Goal: Information Seeking & Learning: Check status

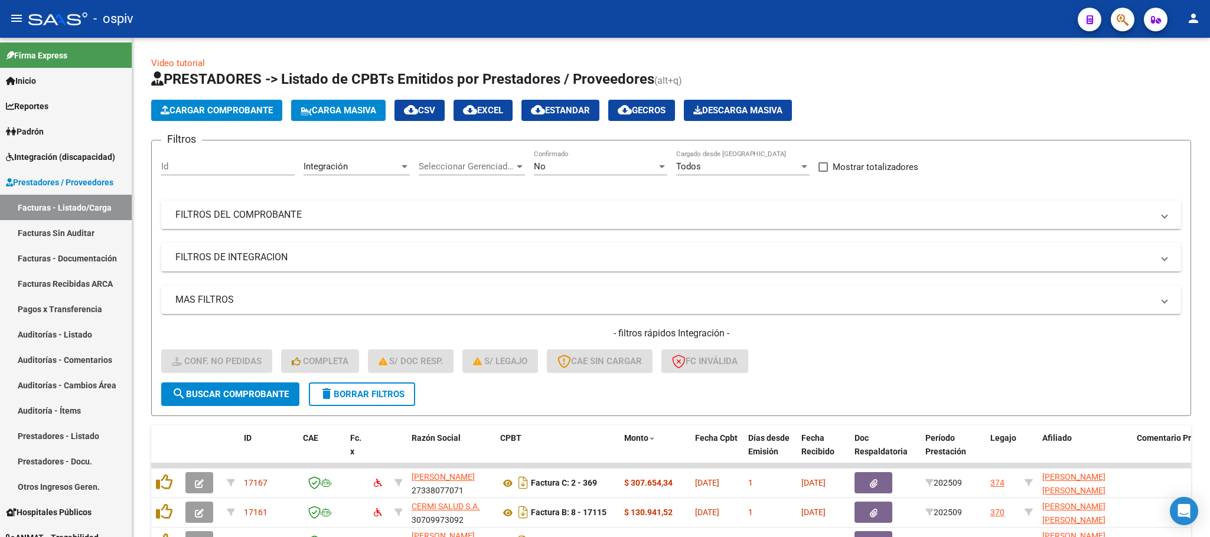
click at [1120, 27] on span "button" at bounding box center [1123, 20] width 12 height 24
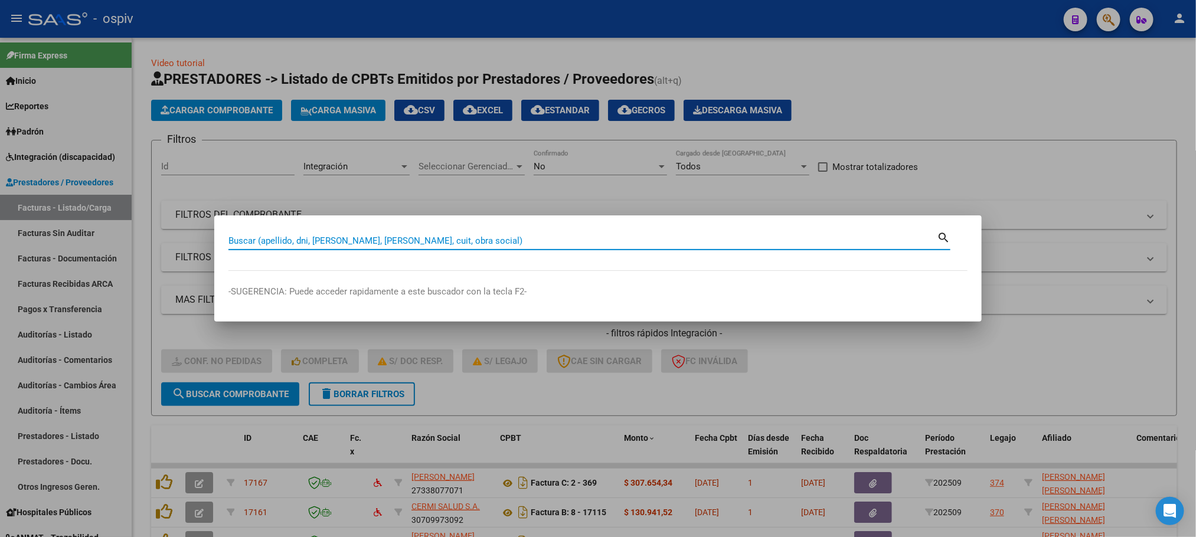
click at [45, 206] on div at bounding box center [598, 268] width 1196 height 537
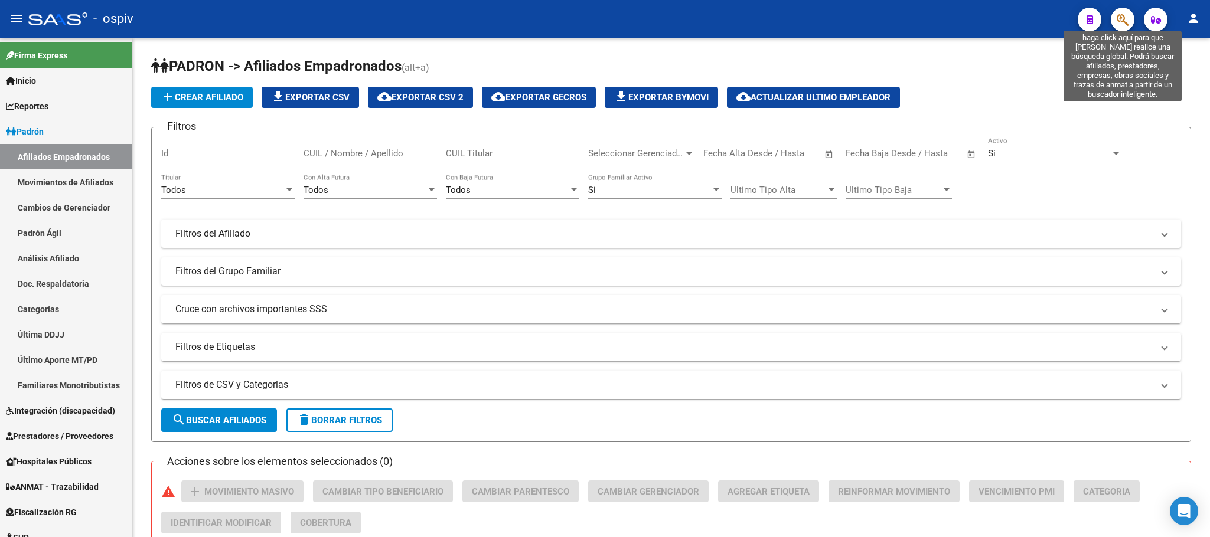
click at [1117, 21] on icon "button" at bounding box center [1123, 20] width 12 height 14
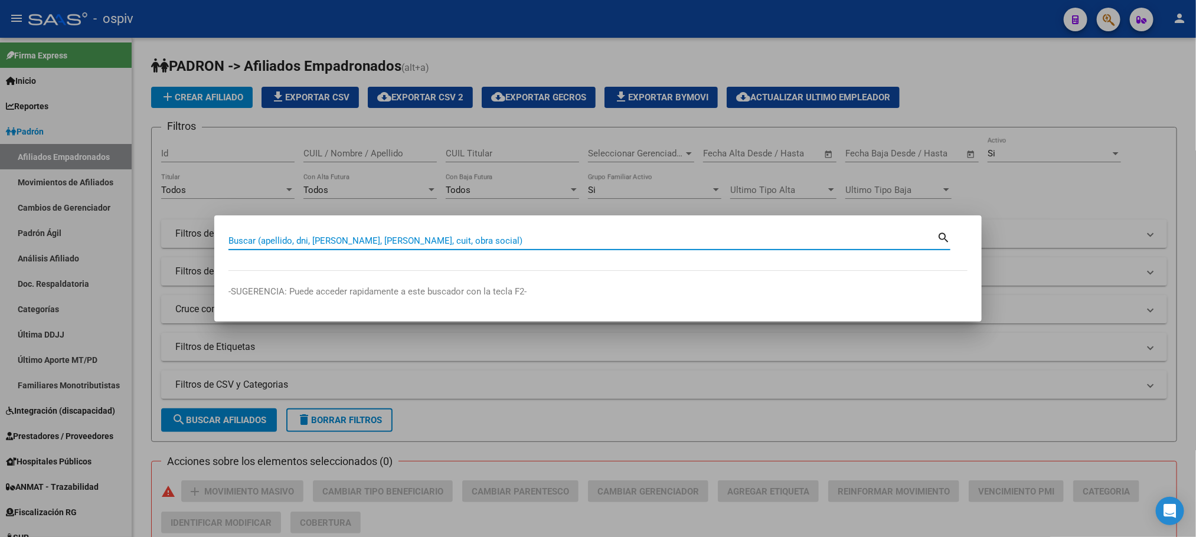
paste input "48835002"
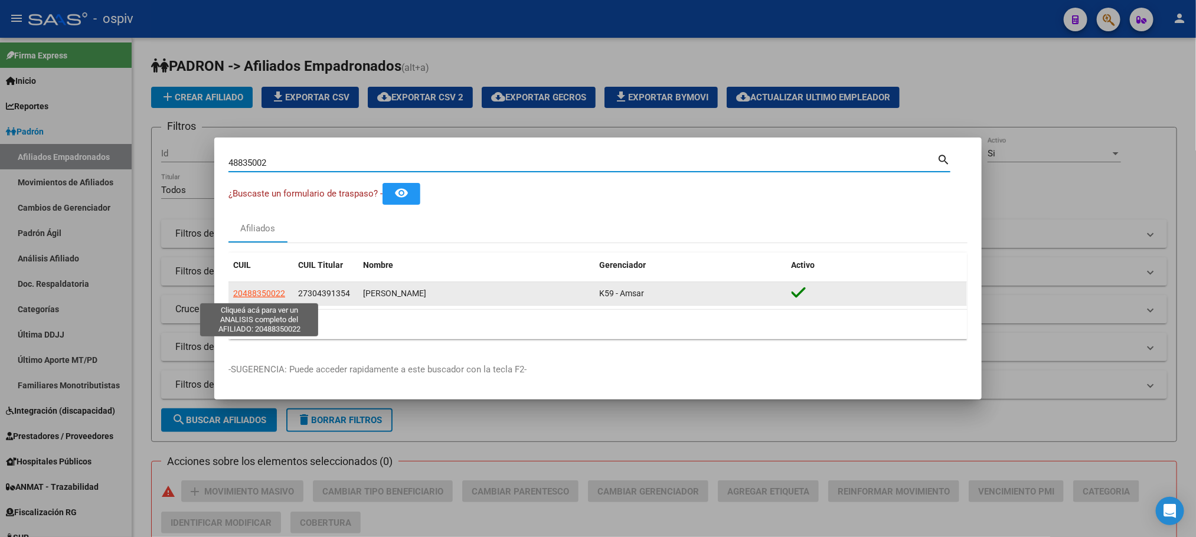
click at [264, 291] on span "20488350022" at bounding box center [259, 293] width 52 height 9
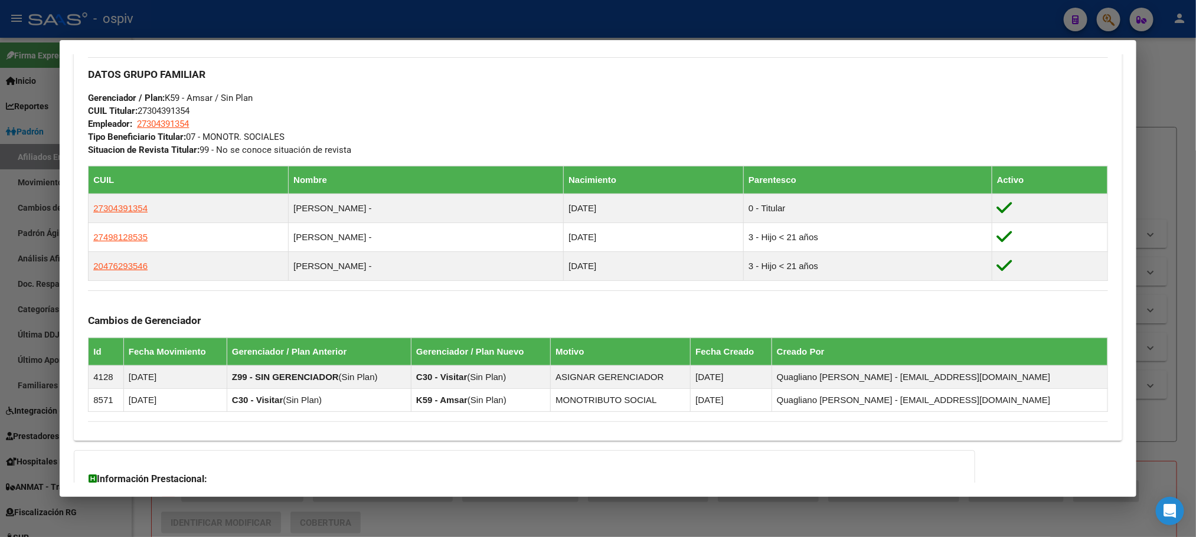
scroll to position [696, 0]
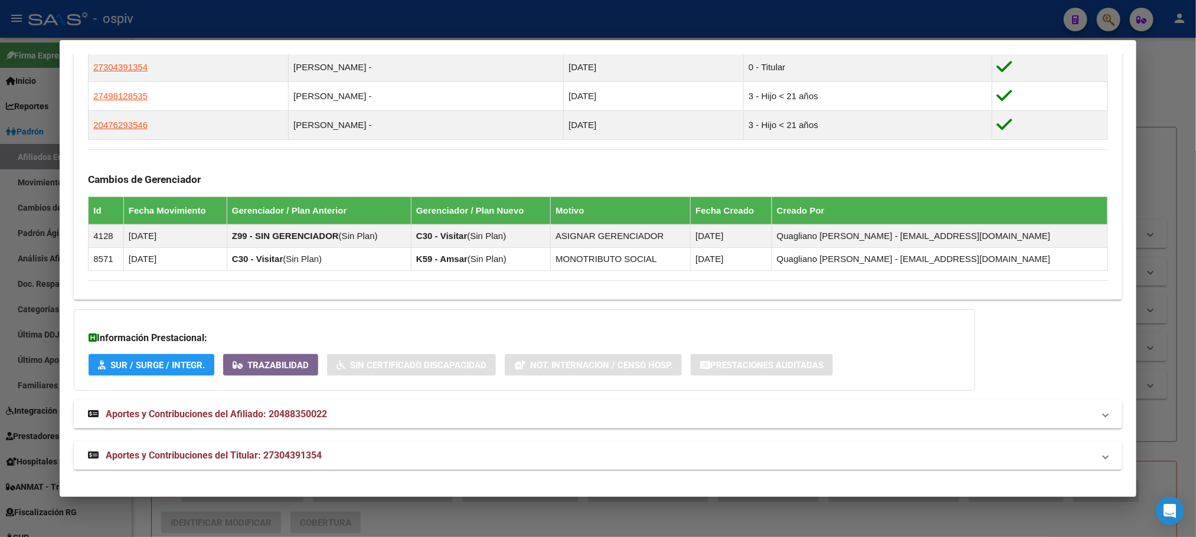
click at [252, 450] on span "Aportes y Contribuciones del Titular: 27304391354" at bounding box center [214, 455] width 216 height 11
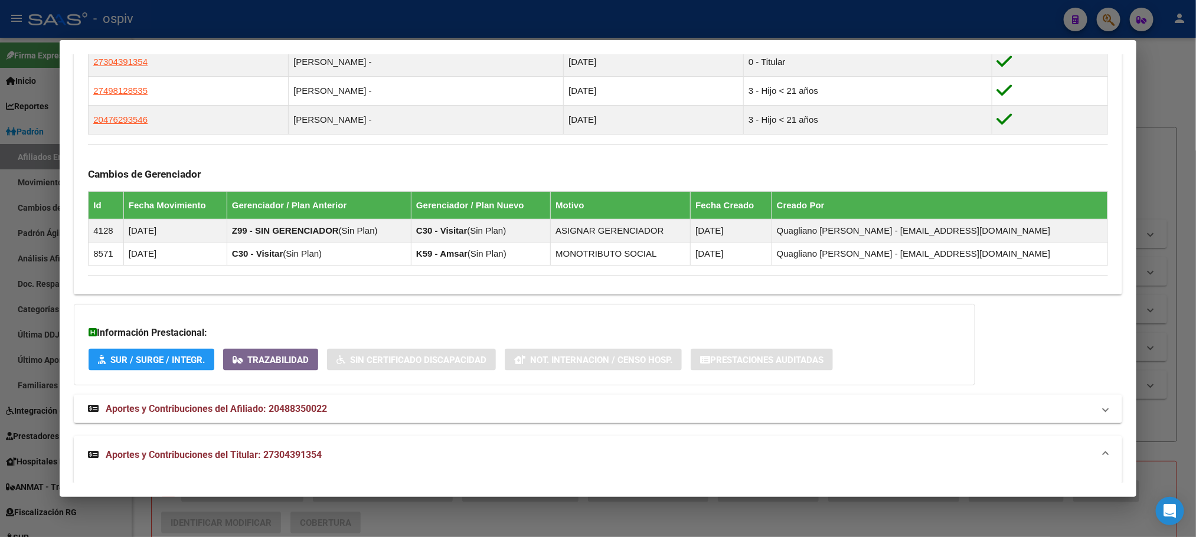
click at [280, 461] on span "Aportes y Contribuciones del Titular: 27304391354" at bounding box center [214, 454] width 216 height 11
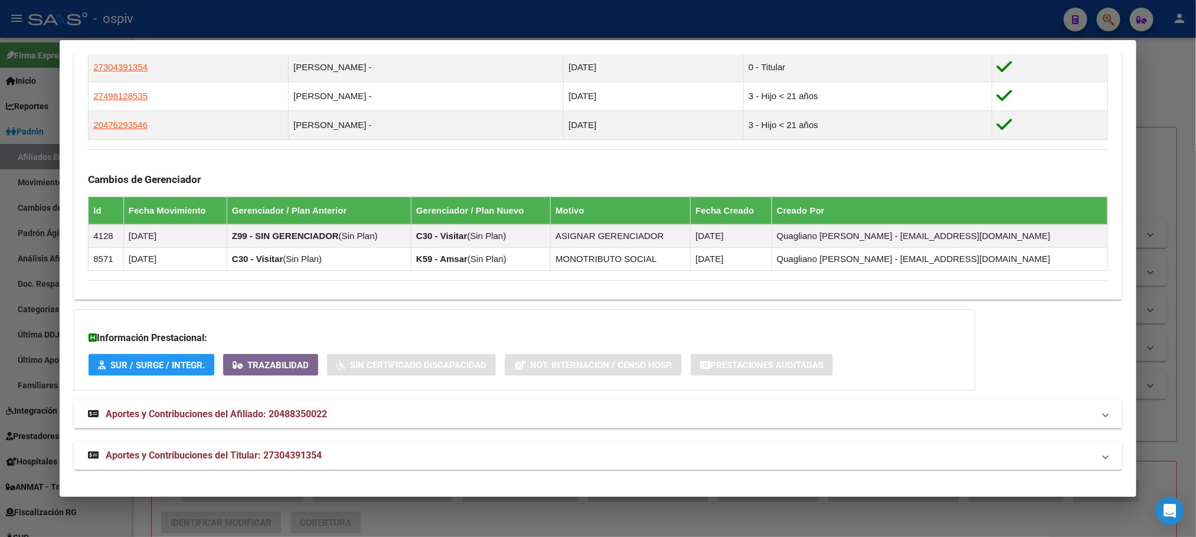
click at [213, 450] on span "Aportes y Contribuciones del Titular: 27304391354" at bounding box center [214, 455] width 216 height 11
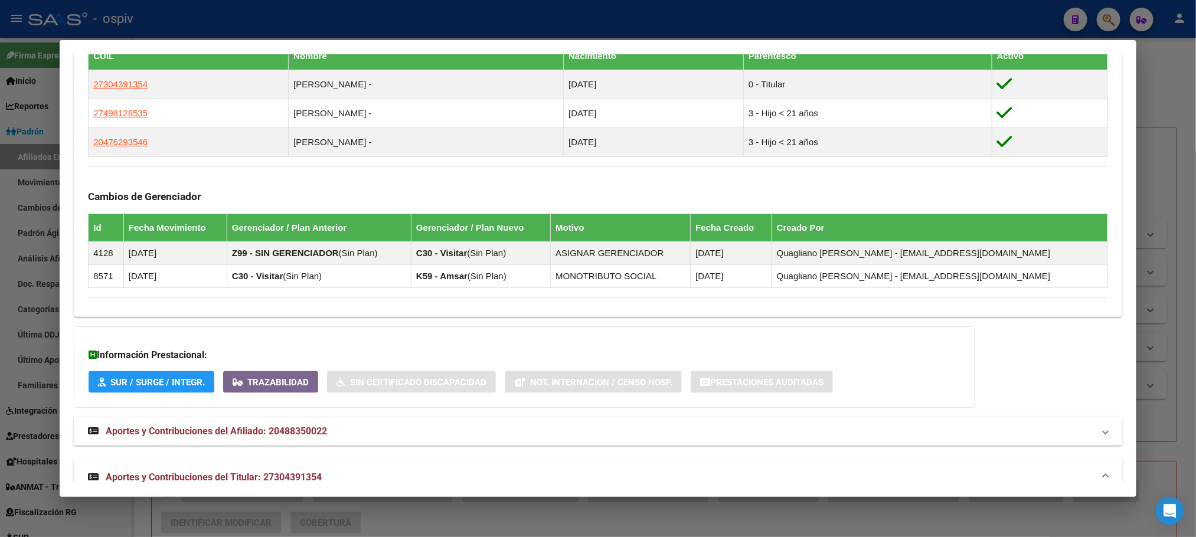
click at [241, 429] on strong "Aportes y Contribuciones del Afiliado: 20488350022" at bounding box center [207, 432] width 239 height 14
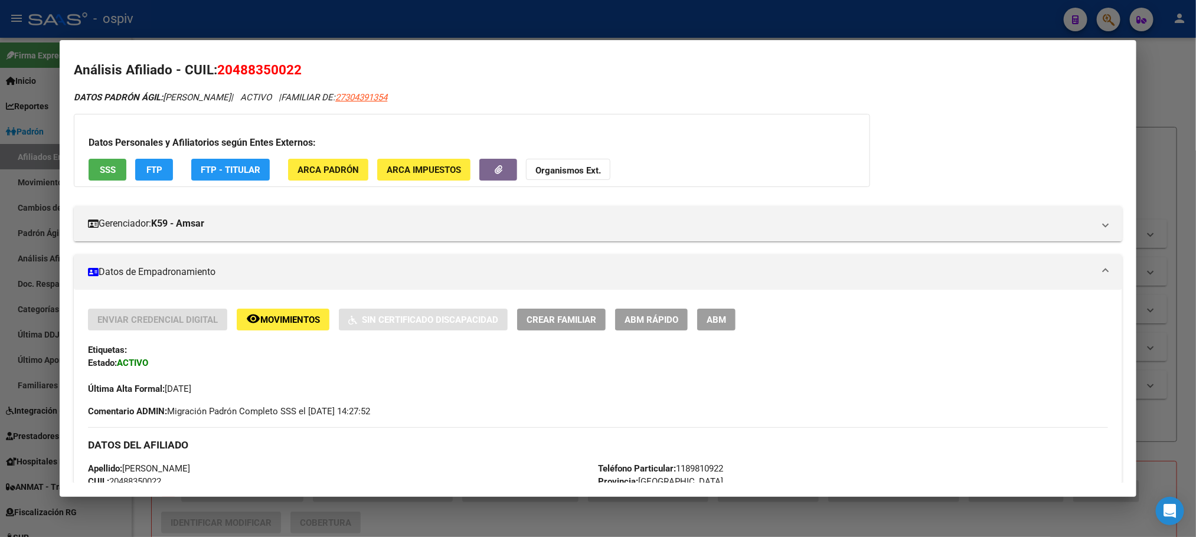
scroll to position [0, 0]
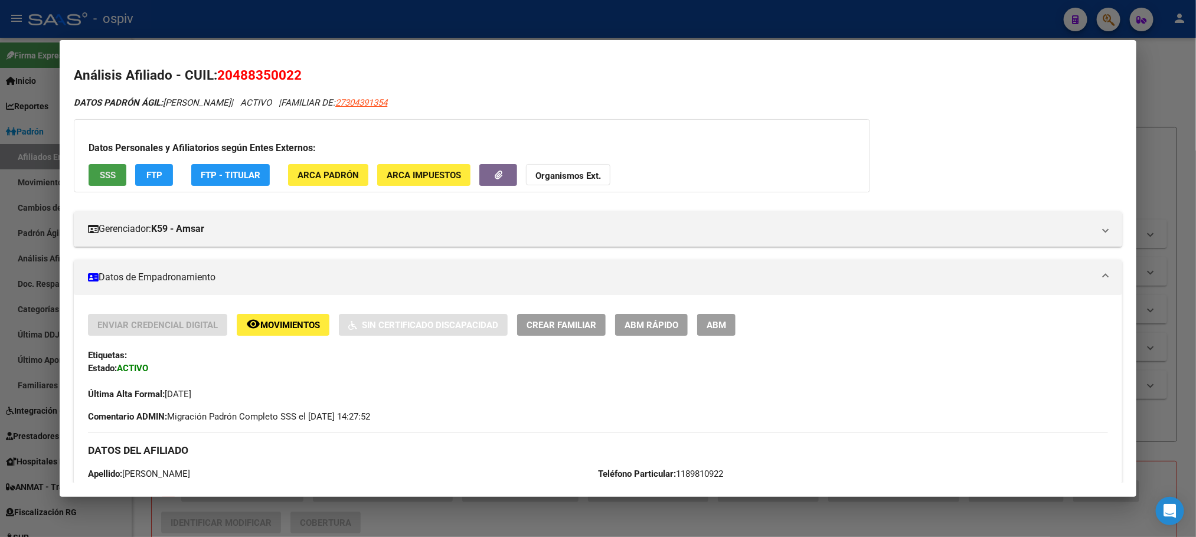
click at [103, 177] on span "SSS" at bounding box center [108, 175] width 16 height 11
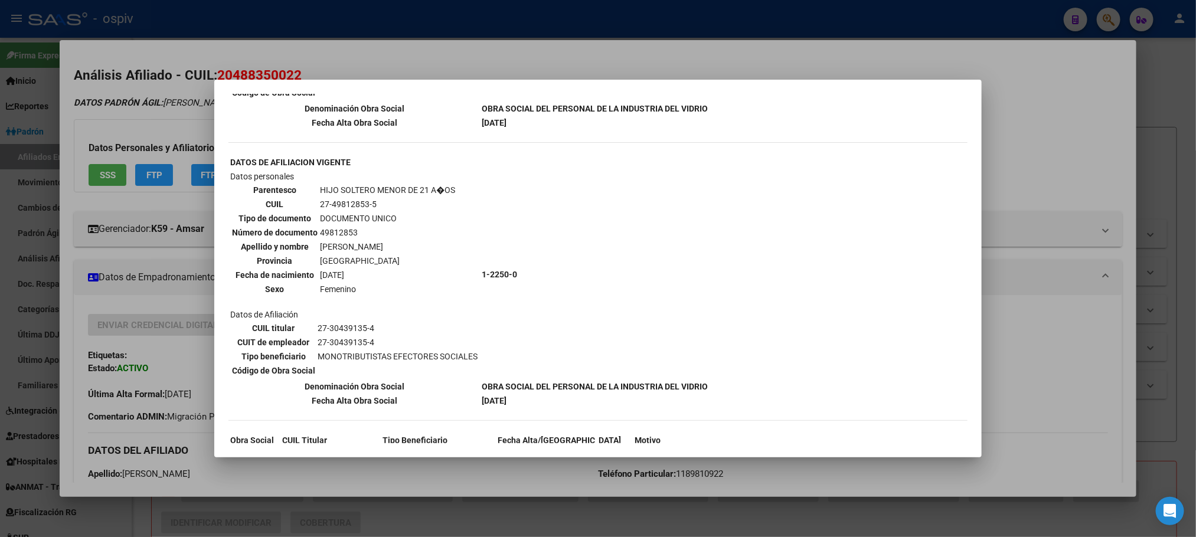
scroll to position [838, 0]
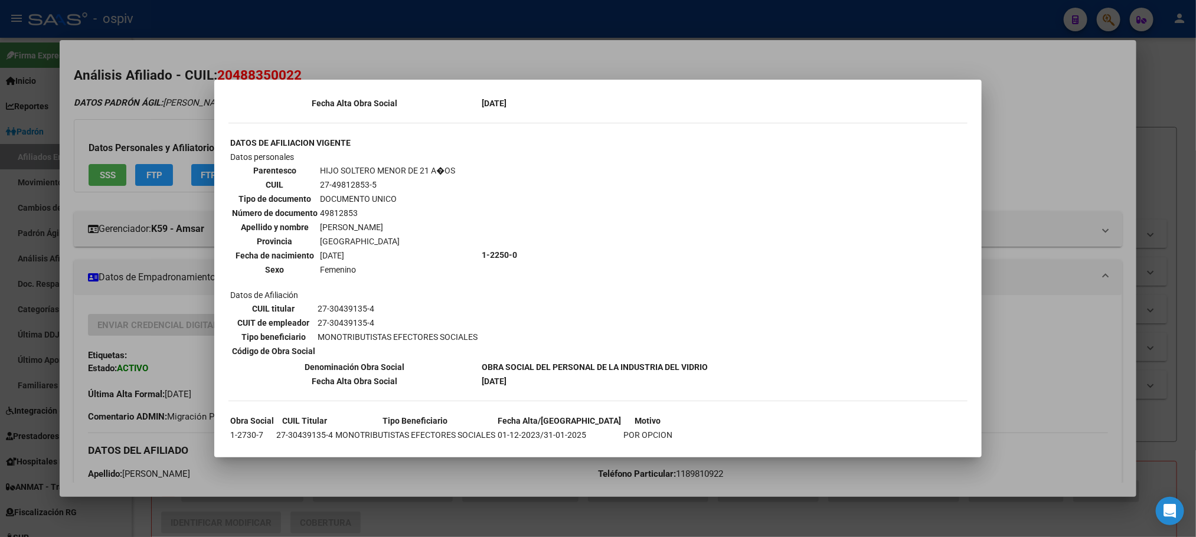
click at [315, 17] on div at bounding box center [598, 268] width 1196 height 537
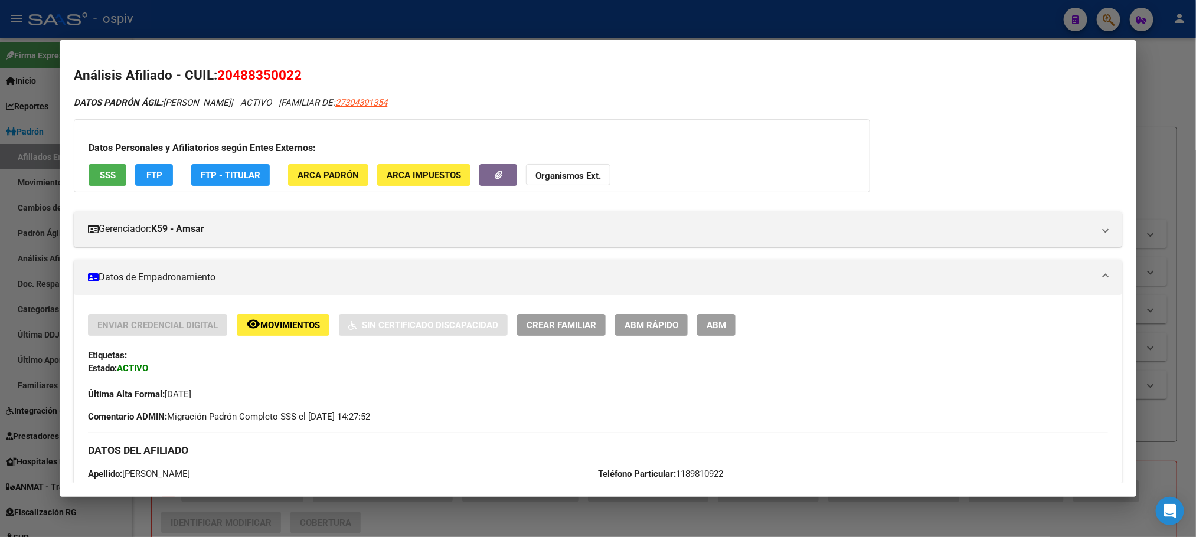
click at [315, 17] on div at bounding box center [598, 268] width 1196 height 537
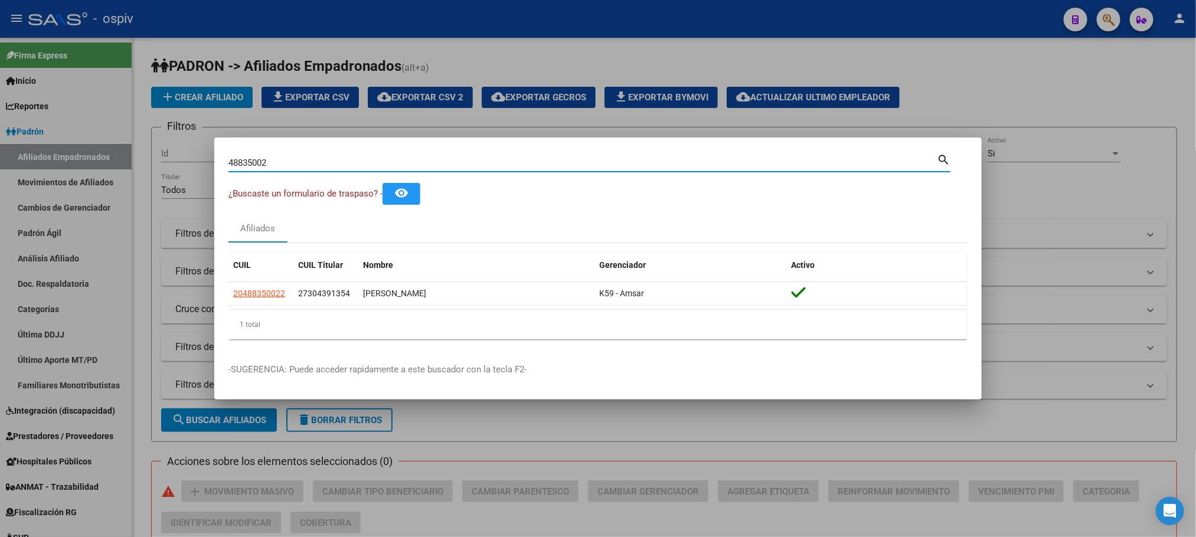
drag, startPoint x: 273, startPoint y: 161, endPoint x: 202, endPoint y: 151, distance: 71.6
click at [202, 151] on div "48835002 Buscar (apellido, dni, cuil, nro traspaso, cuit, obra social) search ¿…" at bounding box center [598, 268] width 1196 height 537
paste input "6816351"
type input "46816351"
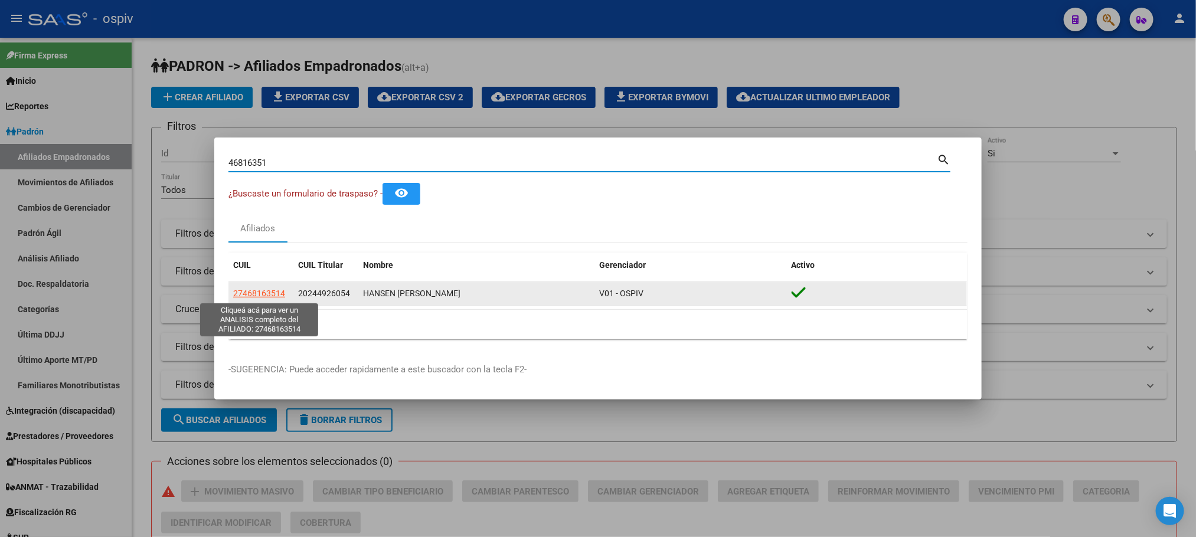
click at [277, 294] on span "27468163514" at bounding box center [259, 293] width 52 height 9
type textarea "27468163514"
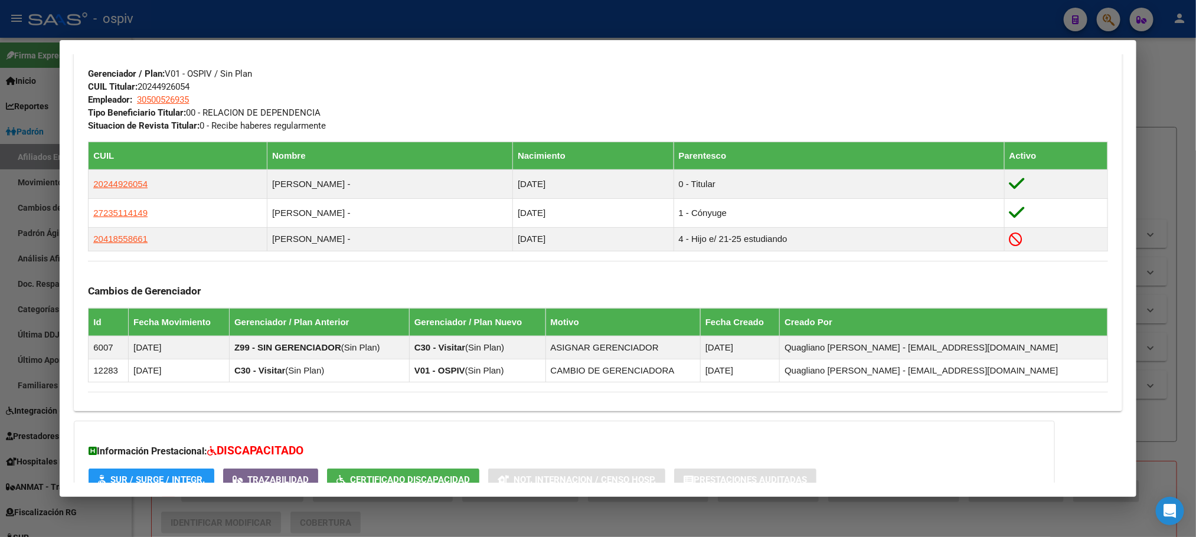
scroll to position [707, 0]
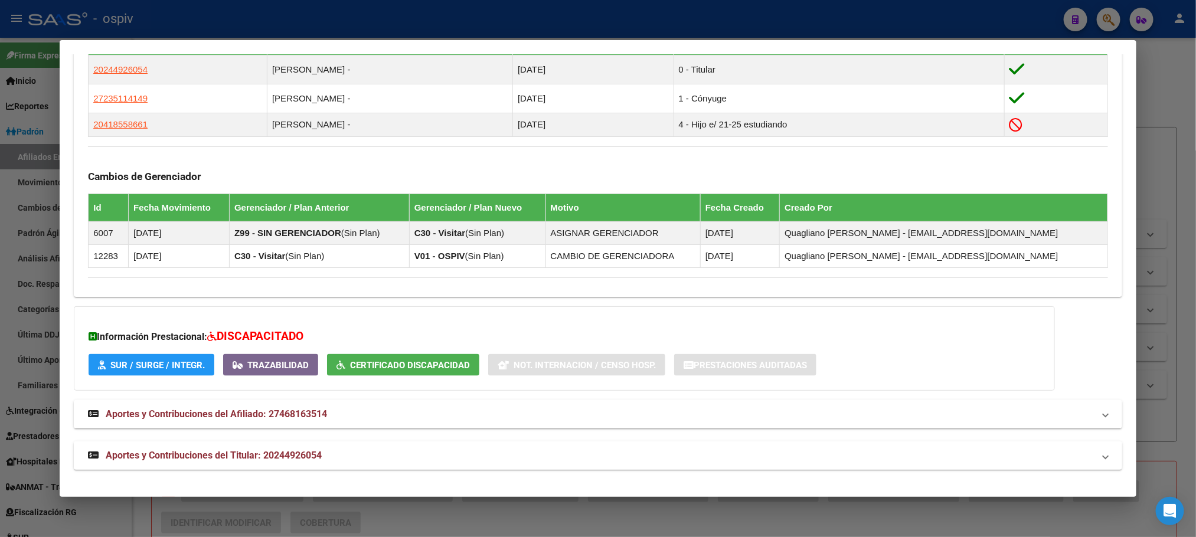
click at [293, 453] on span "Aportes y Contribuciones del Titular: 20244926054" at bounding box center [214, 455] width 216 height 11
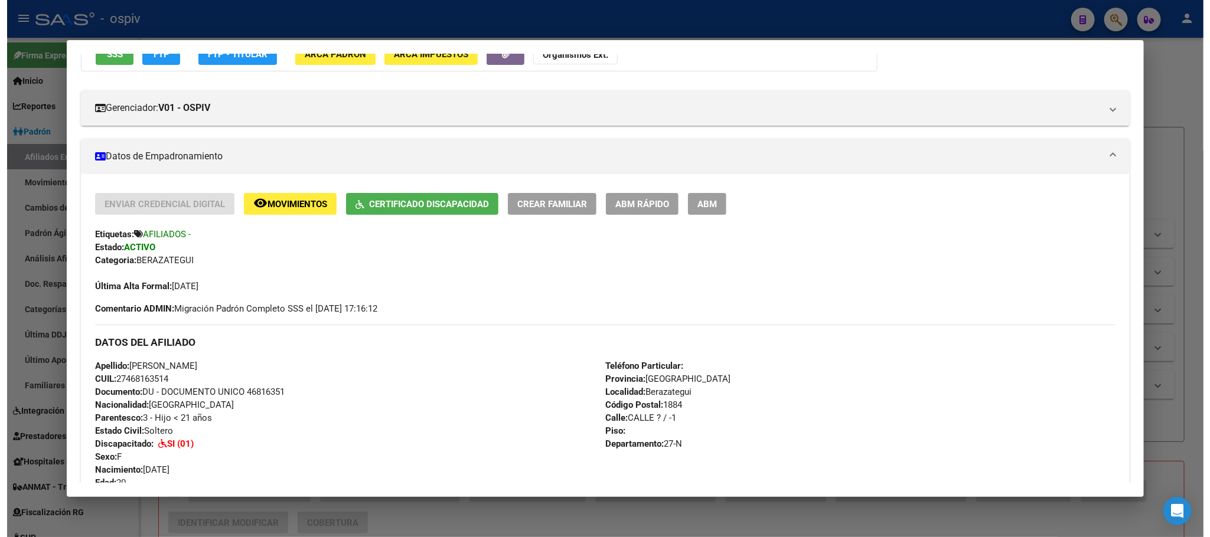
scroll to position [0, 0]
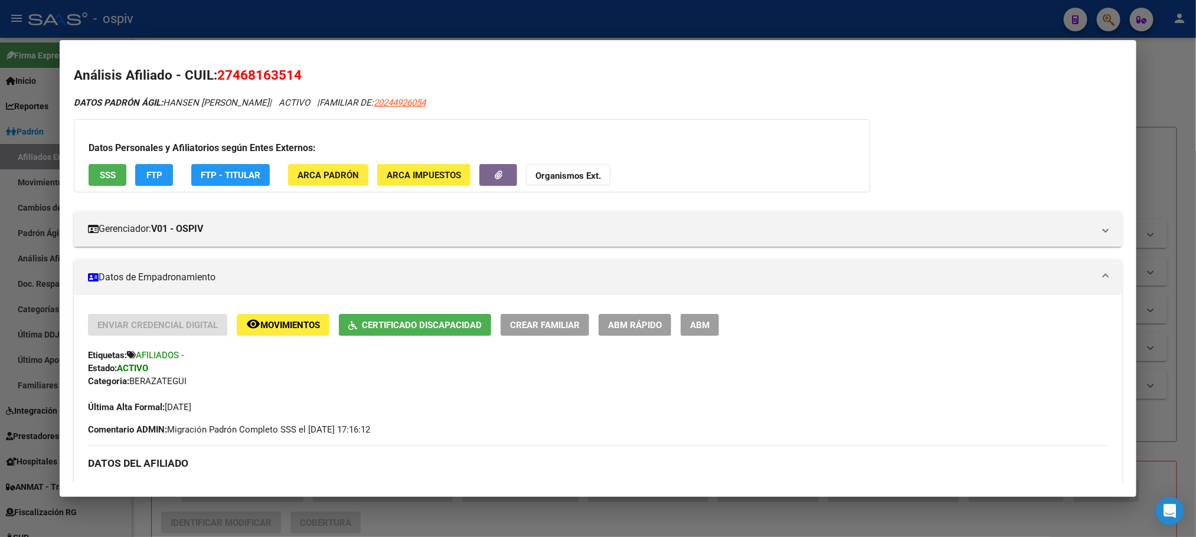
click at [463, 21] on div at bounding box center [598, 268] width 1196 height 537
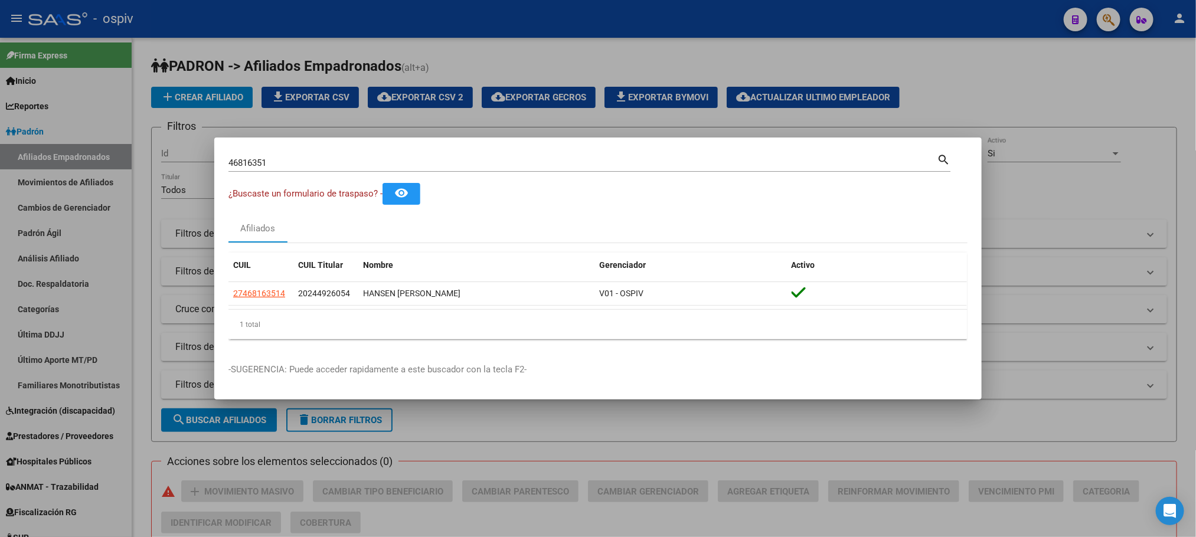
click at [729, 505] on div at bounding box center [598, 268] width 1196 height 537
